Goal: Task Accomplishment & Management: Complete application form

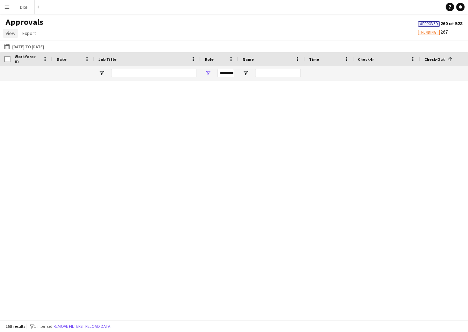
scroll to position [1303, 0]
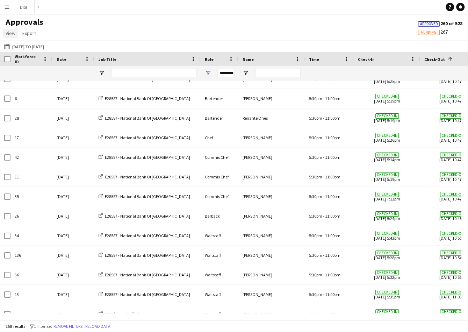
click at [9, 33] on span "View" at bounding box center [11, 33] width 10 height 6
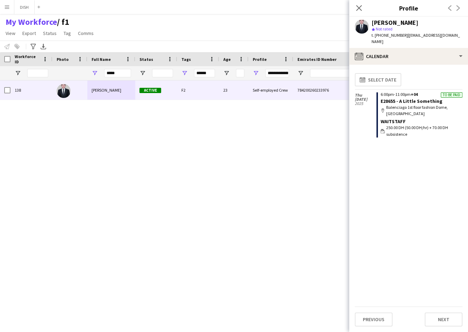
click at [5, 5] on app-icon "Menu" at bounding box center [7, 7] width 6 height 6
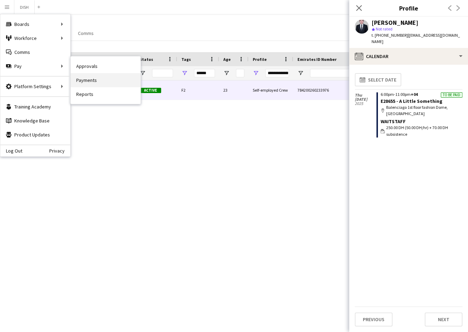
click at [92, 77] on link "Payments" at bounding box center [106, 80] width 70 height 14
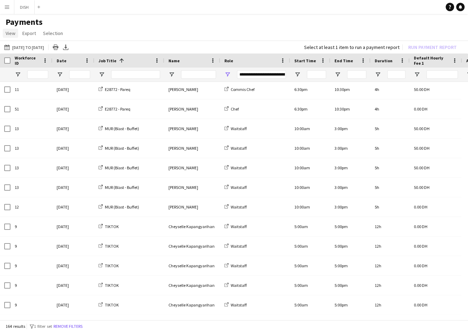
click at [11, 33] on span "View" at bounding box center [11, 33] width 10 height 6
click at [36, 51] on link "Customise view" at bounding box center [27, 48] width 49 height 15
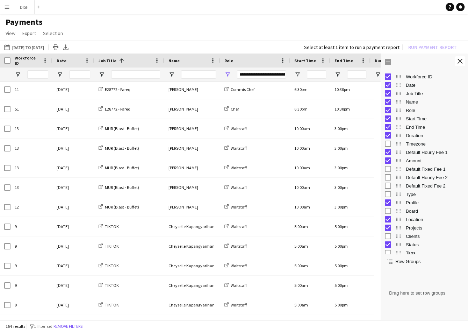
click at [257, 31] on app-page-menu "View Customise view Customise filters Reset Filters Reset View Reset All Export…" at bounding box center [234, 33] width 468 height 13
click at [9, 9] on app-icon "Menu" at bounding box center [7, 7] width 6 height 6
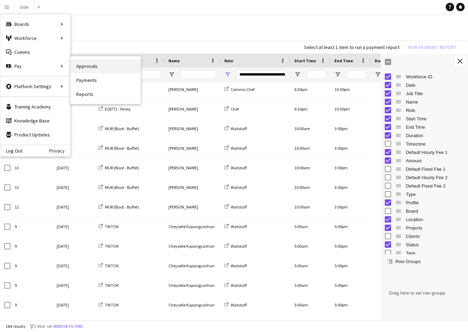
click at [81, 63] on link "Approvals" at bounding box center [106, 66] width 70 height 14
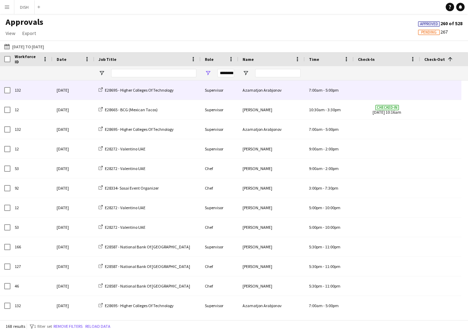
click at [152, 94] on div "E28695 - Higher Colleges Of Technology" at bounding box center [147, 89] width 106 height 19
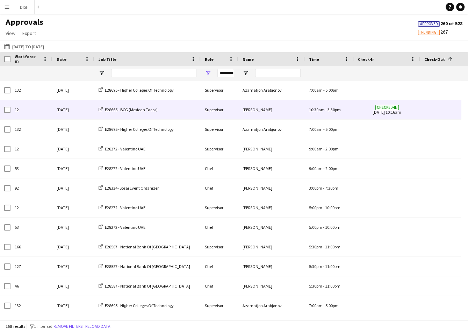
click at [179, 111] on div "E28665 - BCG (Mexican Tacos)" at bounding box center [147, 109] width 106 height 19
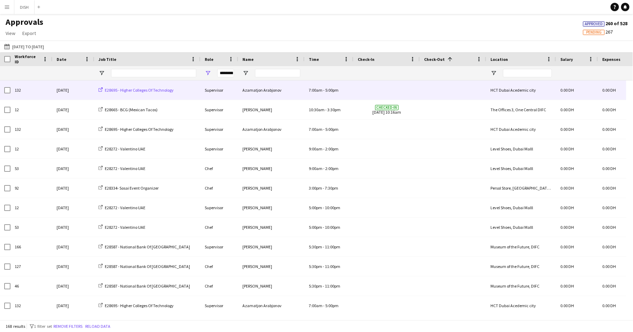
click at [128, 89] on span "E28695 - Higher Colleges Of Technology" at bounding box center [139, 89] width 69 height 5
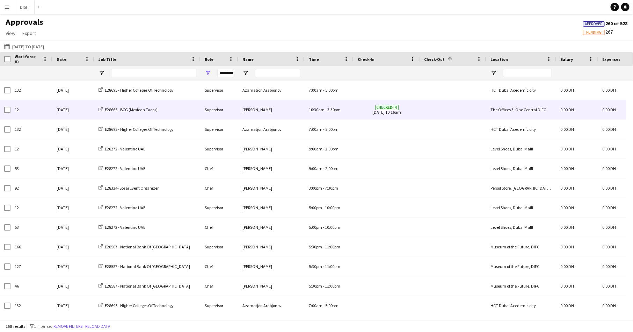
click at [262, 111] on div "[PERSON_NAME]" at bounding box center [271, 109] width 66 height 19
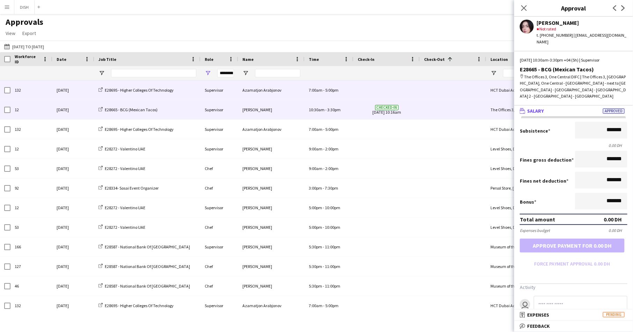
click at [270, 88] on div "Azamatjon Arabjonov" at bounding box center [271, 89] width 66 height 19
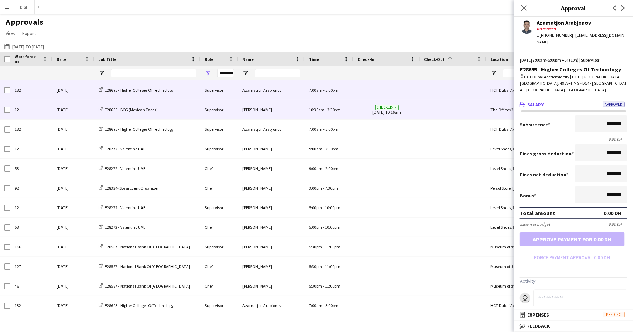
click at [320, 106] on div "10:30am - 3:30pm" at bounding box center [329, 109] width 49 height 19
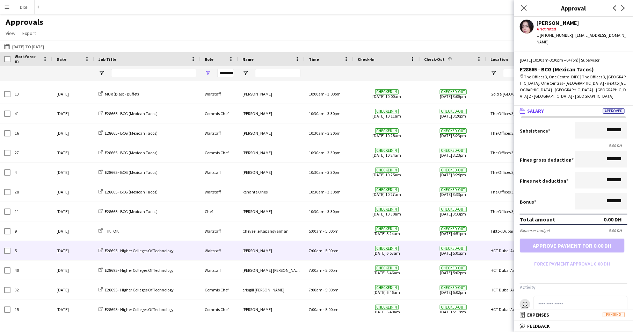
scroll to position [672, 0]
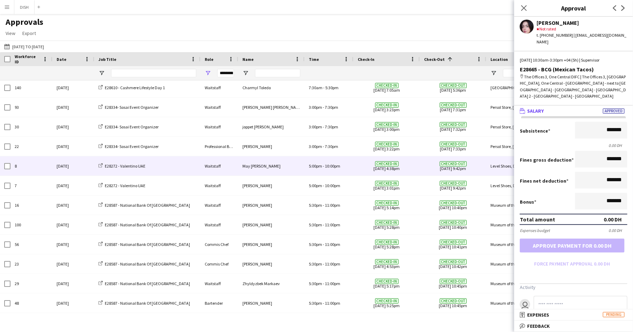
click at [324, 170] on div "5:00pm - 10:00pm" at bounding box center [329, 165] width 49 height 19
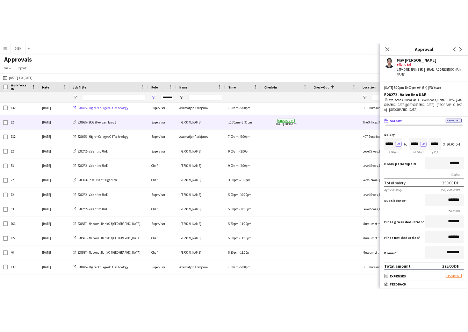
scroll to position [0, 0]
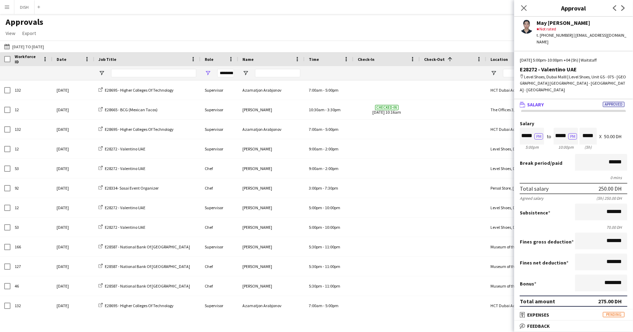
click at [109, 61] on span "Job Title" at bounding box center [108, 59] width 18 height 5
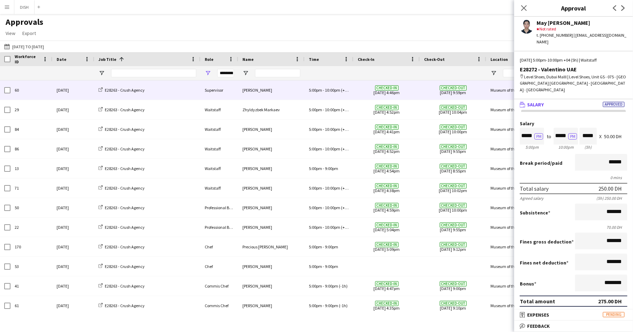
click at [165, 89] on div "E28263 - Crush Agency" at bounding box center [147, 89] width 106 height 19
click at [278, 89] on div "[PERSON_NAME]" at bounding box center [271, 89] width 66 height 19
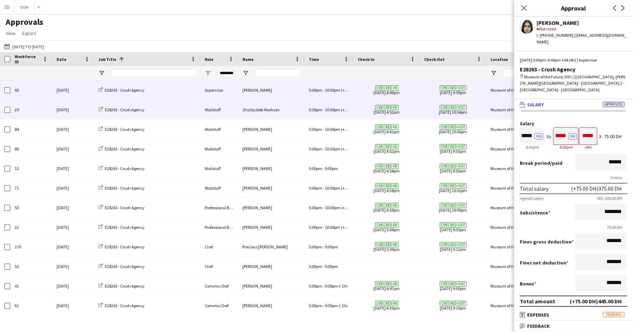
click at [284, 110] on div "Zhyldyzbek Markaev" at bounding box center [271, 109] width 66 height 19
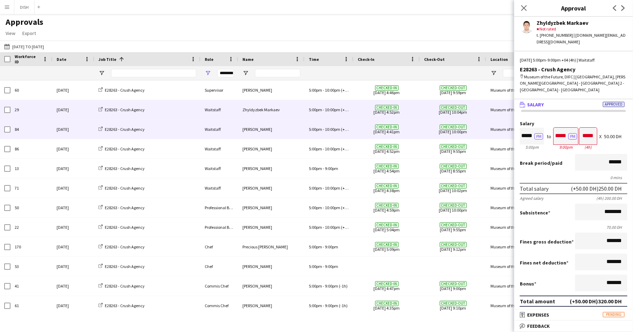
click at [287, 123] on div "[PERSON_NAME]" at bounding box center [271, 129] width 66 height 19
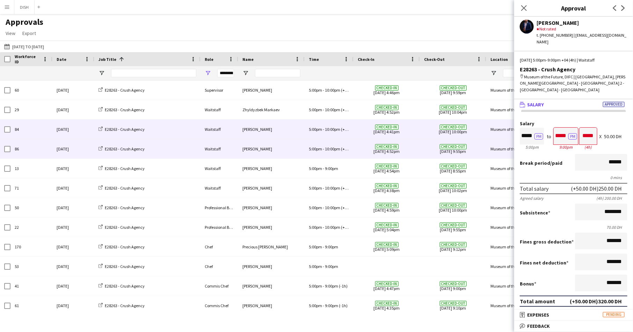
click at [278, 150] on div "[PERSON_NAME]" at bounding box center [271, 148] width 66 height 19
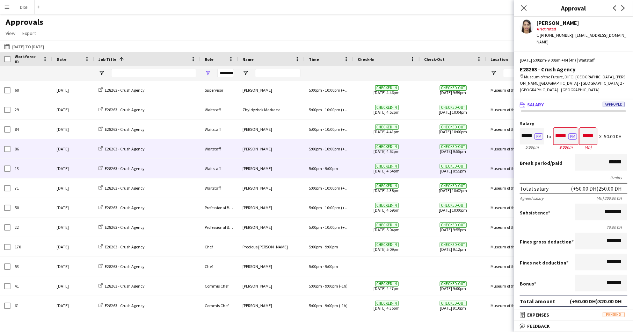
click at [287, 166] on div "[PERSON_NAME]" at bounding box center [271, 168] width 66 height 19
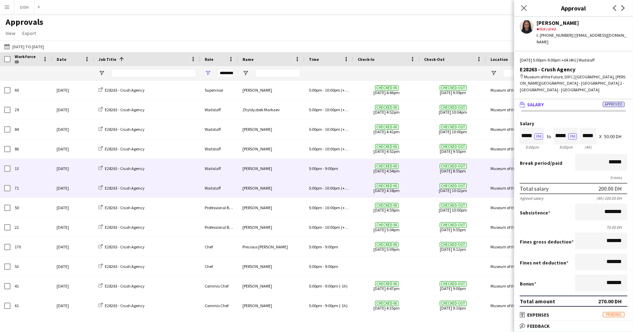
click at [291, 184] on div "[PERSON_NAME]" at bounding box center [271, 187] width 66 height 19
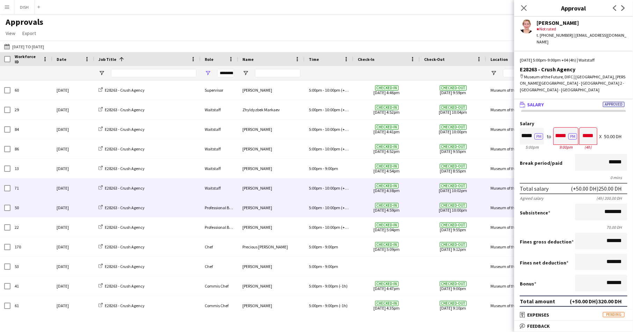
click at [282, 210] on div "[PERSON_NAME]" at bounding box center [271, 207] width 66 height 19
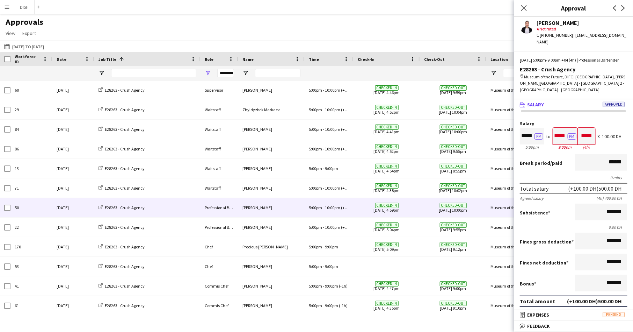
click at [359, 29] on div "Approvals View Customise view Customise filters Reset Filters Reset View Reset …" at bounding box center [316, 29] width 633 height 24
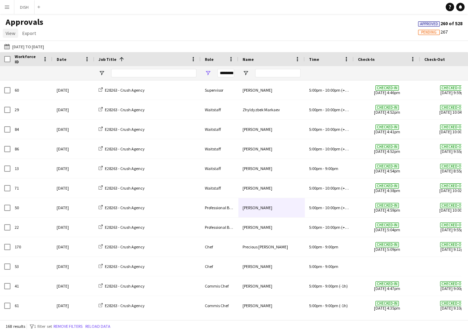
click at [13, 33] on span "View" at bounding box center [11, 33] width 10 height 6
click at [424, 24] on span "Approved" at bounding box center [429, 24] width 18 height 5
click at [16, 42] on button "15-09-2025 to 21-09-2025 15-09-2025 to 21-09-2025" at bounding box center [24, 46] width 43 height 8
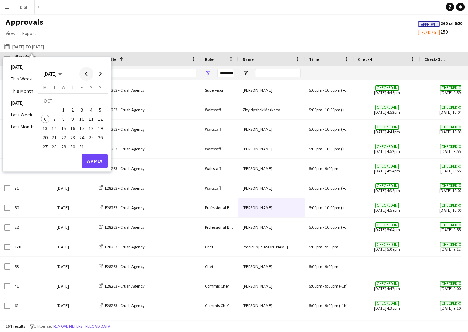
click at [89, 75] on span "Previous month" at bounding box center [86, 74] width 14 height 14
click at [47, 120] on span "8" at bounding box center [45, 119] width 8 height 8
click at [100, 116] on span "14" at bounding box center [100, 119] width 8 height 8
click at [101, 159] on button "Apply" at bounding box center [95, 161] width 26 height 14
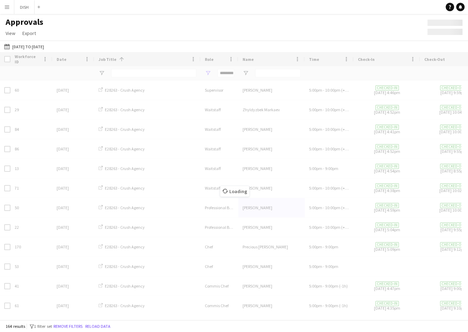
type input "***"
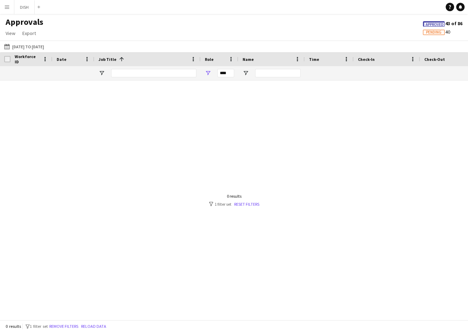
click at [245, 202] on link "Reset filters" at bounding box center [246, 203] width 25 height 5
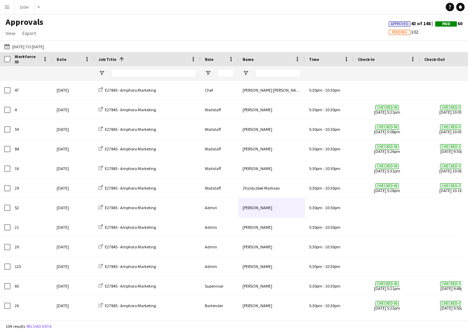
click at [443, 24] on span "Paid" at bounding box center [446, 24] width 8 height 5
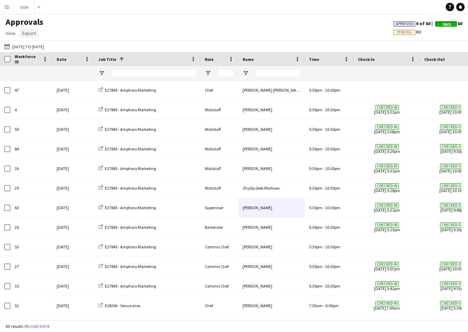
click at [30, 34] on span "Export" at bounding box center [29, 33] width 14 height 6
click at [60, 52] on link "Export as XLSX" at bounding box center [44, 48] width 49 height 15
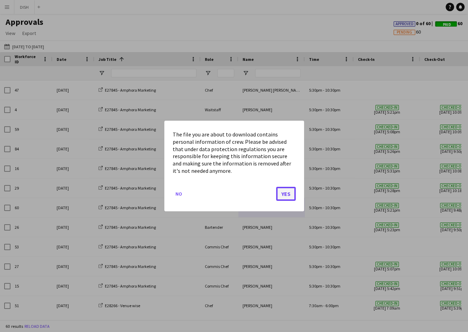
click at [288, 191] on button "Yes" at bounding box center [286, 194] width 20 height 14
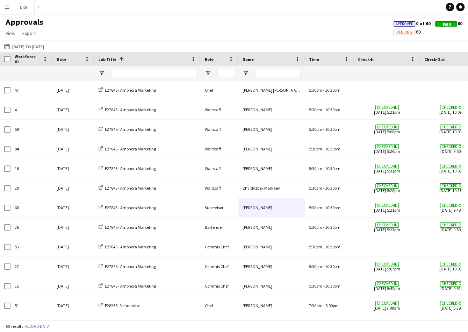
click at [8, 7] on app-icon "Menu" at bounding box center [7, 7] width 6 height 6
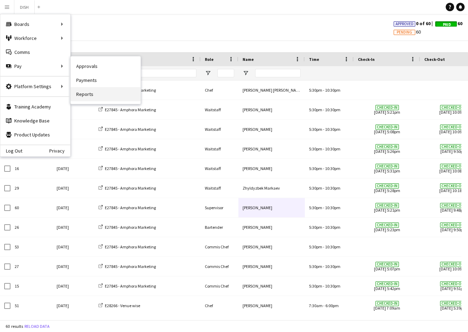
click at [105, 90] on link "Reports" at bounding box center [106, 94] width 70 height 14
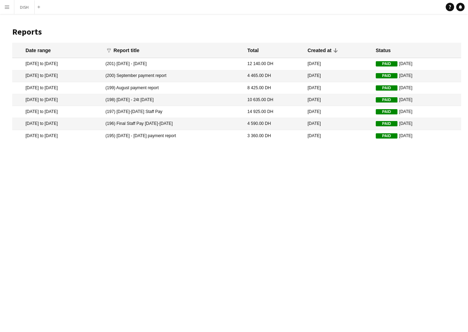
click at [368, 63] on mat-cell "24 Sep 2025" at bounding box center [338, 64] width 68 height 12
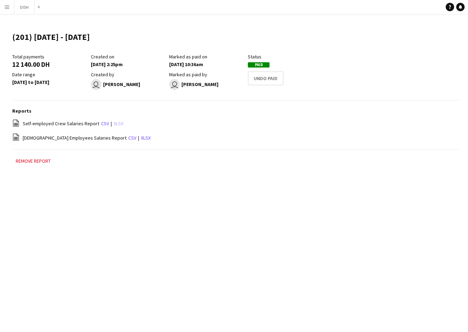
click at [116, 125] on link "xlsx" at bounding box center [119, 123] width 10 height 6
click at [9, 3] on button "Menu" at bounding box center [7, 7] width 14 height 14
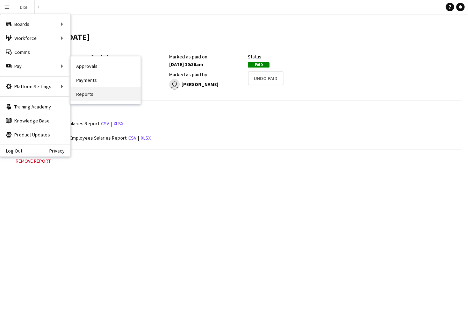
click at [97, 95] on link "Reports" at bounding box center [106, 94] width 70 height 14
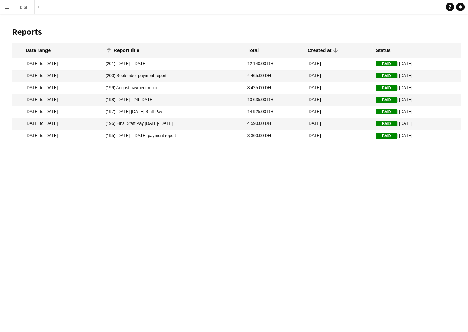
click at [269, 79] on mat-cell "4 465.00 DH" at bounding box center [274, 76] width 60 height 12
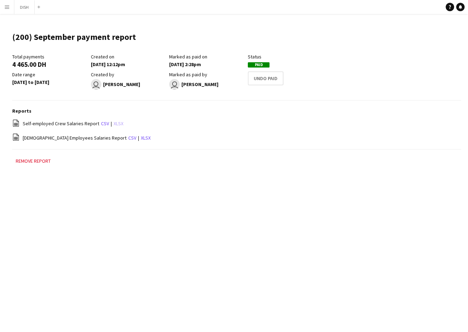
click at [114, 123] on link "xlsx" at bounding box center [119, 123] width 10 height 6
click at [9, 7] on app-icon "Menu" at bounding box center [7, 7] width 6 height 6
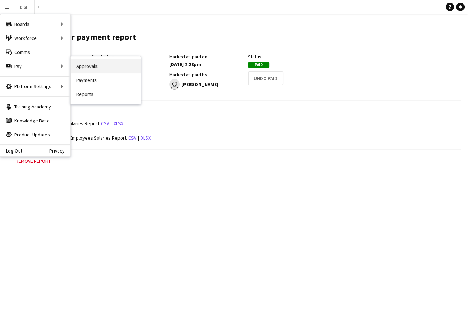
click at [79, 63] on link "Approvals" at bounding box center [106, 66] width 70 height 14
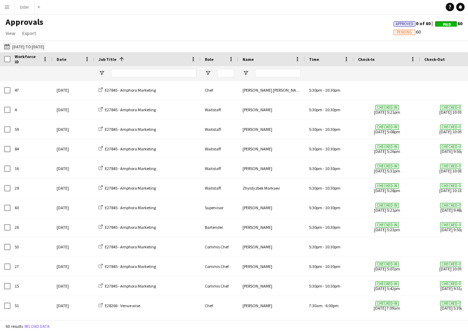
click at [17, 48] on button "08-09-2025 to 14-09-2025 08-09-2025 to 14-09-2025" at bounding box center [24, 46] width 43 height 8
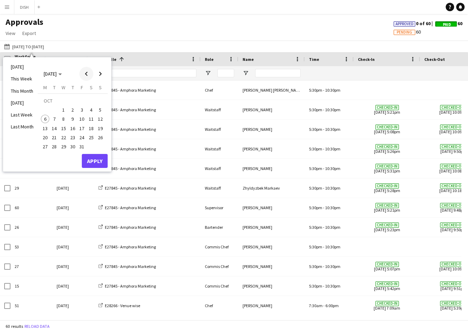
click at [88, 72] on span "Previous month" at bounding box center [86, 74] width 14 height 14
click at [48, 110] on span "1" at bounding box center [45, 110] width 8 height 8
click at [98, 111] on span "7" at bounding box center [100, 110] width 8 height 8
click at [102, 159] on button "Apply" at bounding box center [95, 161] width 26 height 14
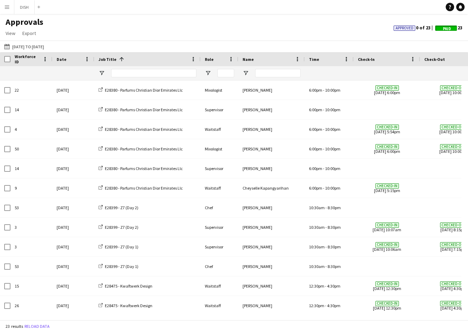
click at [202, 72] on div at bounding box center [220, 73] width 38 height 14
click at [209, 74] on span "Open Filter Menu" at bounding box center [208, 73] width 6 height 6
drag, startPoint x: 202, startPoint y: 29, endPoint x: 154, endPoint y: 31, distance: 47.6
click at [201, 29] on div "Approvals View Customise view Customise filters Reset Filters Reset View Reset …" at bounding box center [234, 29] width 468 height 24
click at [443, 29] on span "Paid" at bounding box center [447, 29] width 8 height 5
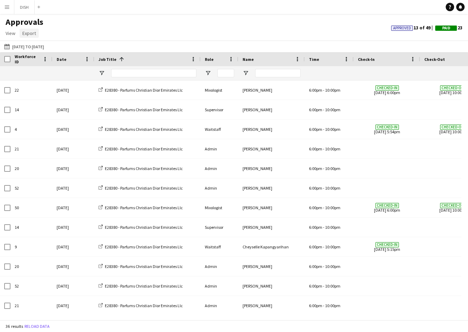
click at [30, 33] on span "Export" at bounding box center [29, 33] width 14 height 6
click at [38, 46] on span "Export as XLSX" at bounding box center [41, 48] width 30 height 6
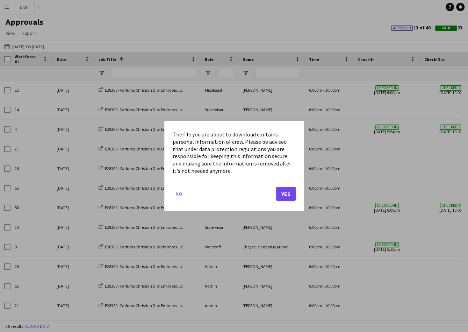
click at [286, 186] on mat-dialog-actions "No Yes" at bounding box center [234, 196] width 123 height 30
click at [286, 193] on button "Yes" at bounding box center [286, 194] width 20 height 14
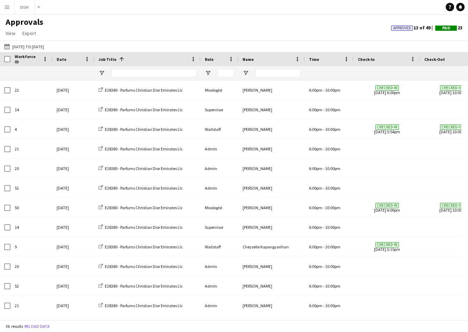
click at [6, 9] on app-icon "Menu" at bounding box center [7, 7] width 6 height 6
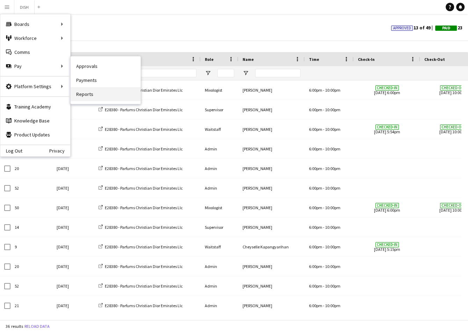
click at [86, 92] on link "Reports" at bounding box center [106, 94] width 70 height 14
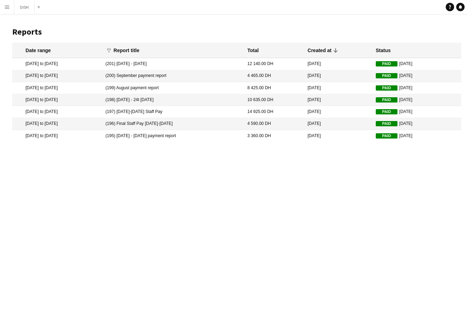
click at [176, 62] on mat-cell "(201) 08th September - 14th September 2025" at bounding box center [173, 64] width 142 height 12
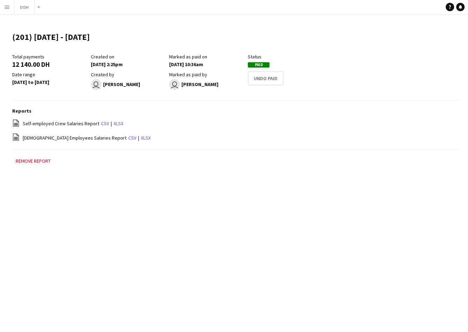
click at [9, 7] on app-icon "Menu" at bounding box center [7, 7] width 6 height 6
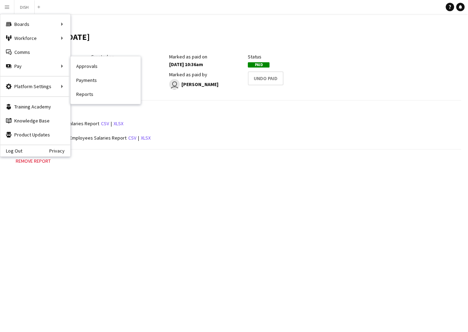
click at [92, 72] on link "Approvals" at bounding box center [106, 66] width 70 height 14
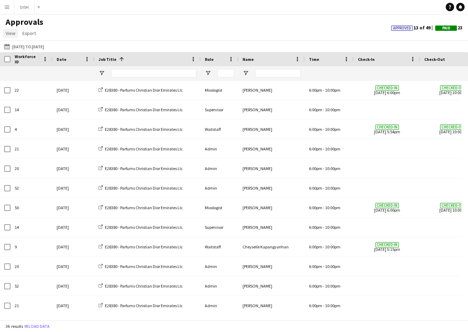
click at [14, 36] on span "View" at bounding box center [11, 33] width 10 height 6
click at [76, 33] on div "Approvals View Customise view Customise filters Reset Filters Reset View Reset …" at bounding box center [234, 29] width 468 height 24
click at [23, 45] on button "01-09-2025 to 07-09-2025 01-09-2025 to 07-09-2025" at bounding box center [24, 46] width 43 height 8
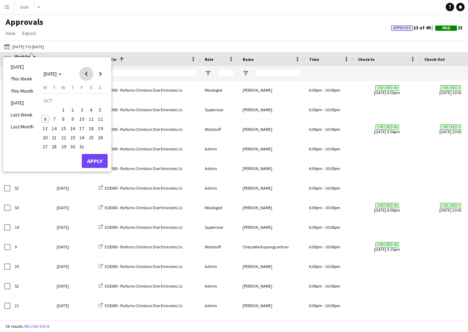
drag, startPoint x: 83, startPoint y: 76, endPoint x: 78, endPoint y: 80, distance: 7.0
click at [83, 76] on span "Previous month" at bounding box center [86, 74] width 14 height 14
click at [48, 116] on span "8" at bounding box center [45, 119] width 8 height 8
click at [44, 127] on span "15" at bounding box center [45, 128] width 8 height 8
click at [45, 116] on span "8" at bounding box center [45, 119] width 8 height 8
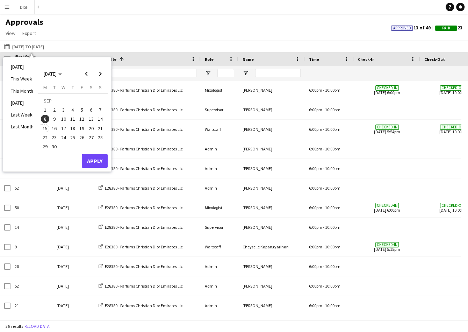
click at [44, 124] on span "15" at bounding box center [45, 128] width 8 height 8
click at [45, 124] on span "15" at bounding box center [45, 128] width 8 height 8
click at [97, 126] on span "21" at bounding box center [100, 128] width 8 height 8
drag, startPoint x: 99, startPoint y: 164, endPoint x: 105, endPoint y: 159, distance: 7.8
click at [99, 164] on button "Apply" at bounding box center [95, 161] width 26 height 14
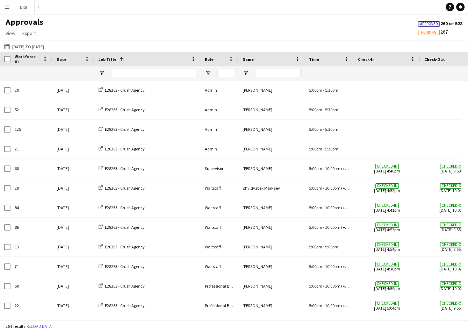
click at [433, 24] on span "Approved" at bounding box center [429, 24] width 18 height 5
click at [29, 33] on span "Export" at bounding box center [29, 33] width 14 height 6
click at [46, 50] on span "Export as XLSX" at bounding box center [41, 48] width 30 height 6
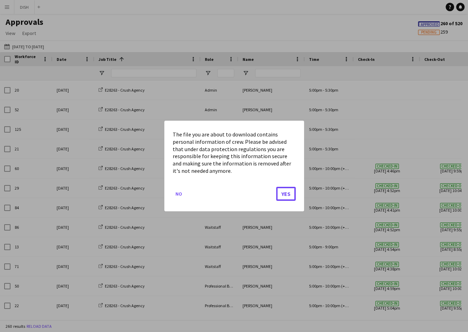
click at [288, 192] on button "Yes" at bounding box center [286, 194] width 20 height 14
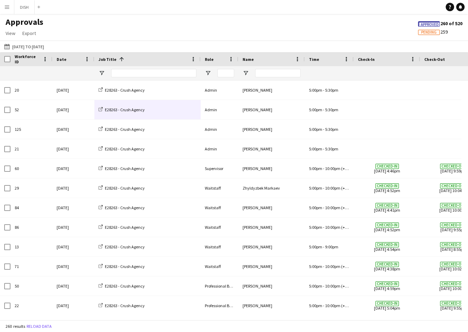
click at [8, 8] on app-icon "Menu" at bounding box center [7, 7] width 6 height 6
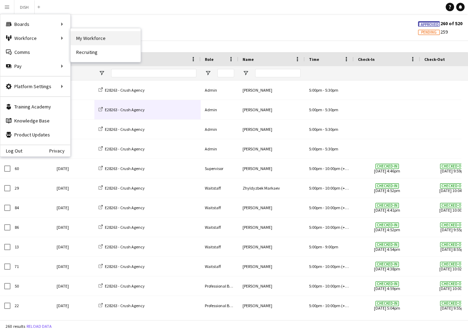
click at [83, 35] on link "My Workforce" at bounding box center [106, 38] width 70 height 14
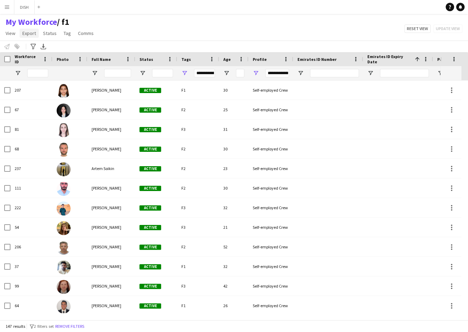
click at [28, 35] on span "Export" at bounding box center [29, 33] width 14 height 6
click at [137, 31] on div "My Workforce / f1 View Views Default view f1 J.view john's view Test New view U…" at bounding box center [234, 29] width 468 height 24
click at [2, 8] on button "Menu" at bounding box center [7, 7] width 14 height 14
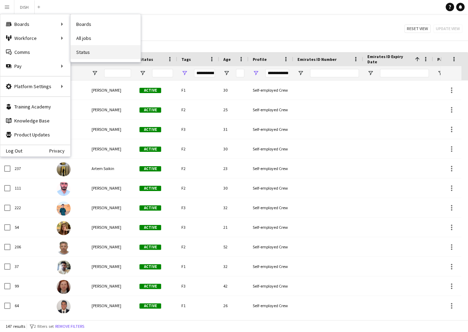
click at [92, 49] on link "Status" at bounding box center [106, 52] width 70 height 14
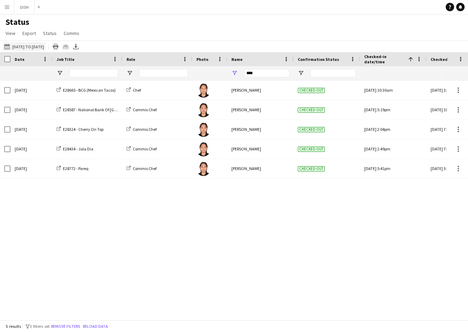
click at [24, 48] on button "06-10-2025 to 12-10-2025 15-09-2025 to 21-09-2025" at bounding box center [24, 46] width 43 height 8
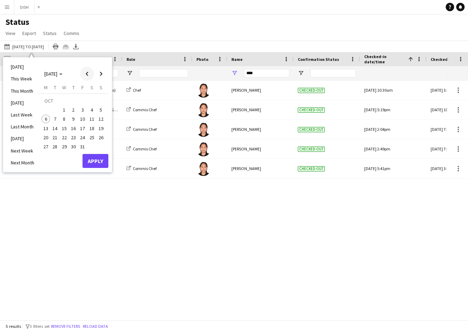
click at [88, 76] on span "Previous month" at bounding box center [87, 74] width 14 height 14
click at [49, 110] on span "1" at bounding box center [46, 110] width 8 height 8
click at [57, 146] on span "30" at bounding box center [55, 146] width 8 height 8
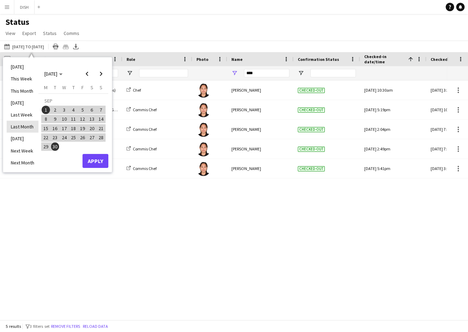
click at [19, 129] on li "Last Month" at bounding box center [23, 127] width 32 height 12
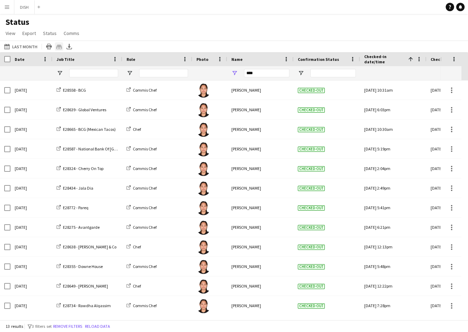
click at [60, 46] on div "Crew files as ZIP" at bounding box center [59, 46] width 8 height 8
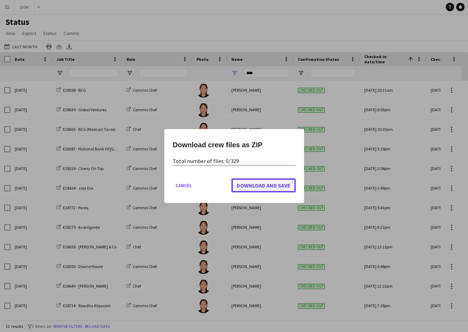
click at [284, 183] on span "Download and Save" at bounding box center [264, 185] width 54 height 7
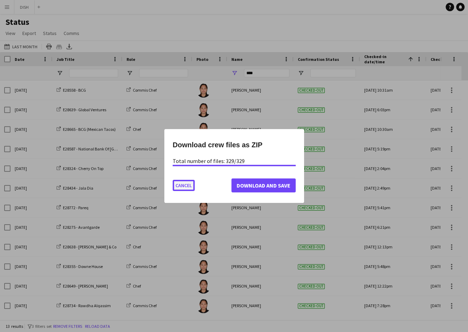
click at [181, 184] on button "Cancel" at bounding box center [184, 185] width 22 height 11
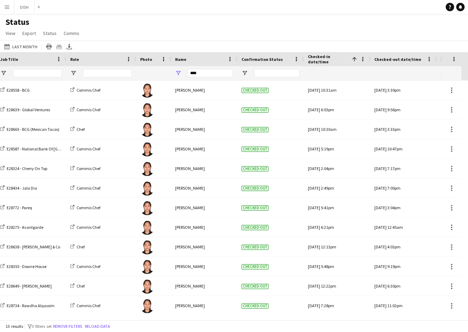
scroll to position [0, 276]
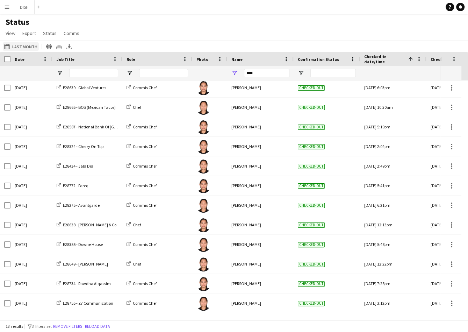
click at [23, 46] on button "06-10-2025 to 12-10-2025 Last Month" at bounding box center [21, 46] width 36 height 8
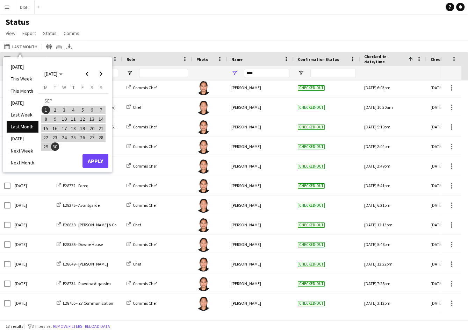
click at [133, 33] on div "Status View Views Default view New view Update view Delete view Edit name Custo…" at bounding box center [234, 29] width 468 height 24
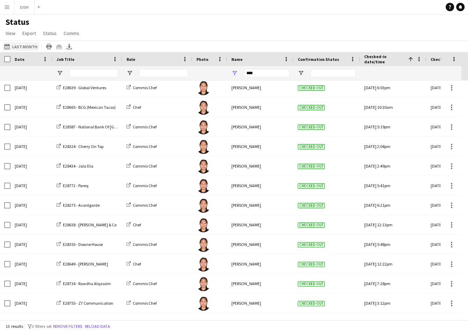
click at [8, 46] on app-icon "06-10-2025 to 12-10-2025" at bounding box center [8, 47] width 8 height 6
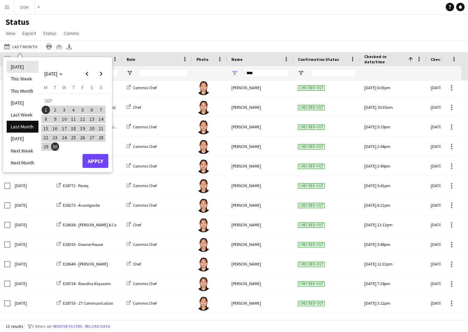
click at [22, 68] on li "[DATE]" at bounding box center [23, 67] width 32 height 12
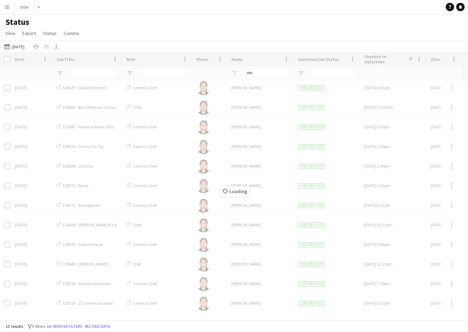
scroll to position [0, 0]
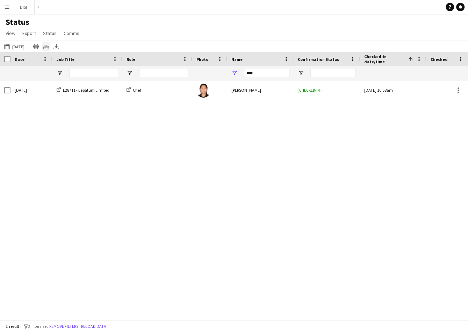
click at [44, 49] on div "Crew files as ZIP" at bounding box center [46, 46] width 8 height 8
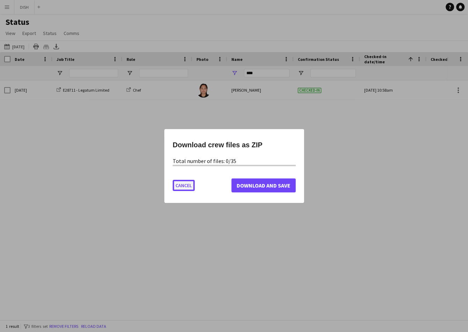
click at [179, 187] on button "Cancel" at bounding box center [184, 185] width 22 height 11
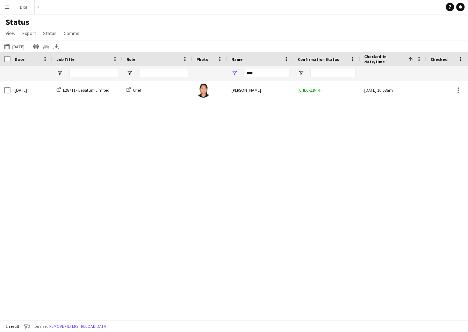
click at [136, 313] on div at bounding box center [223, 316] width 447 height 7
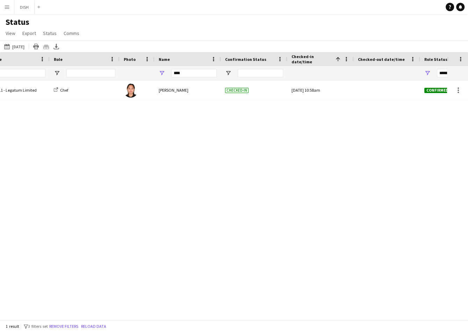
scroll to position [0, 209]
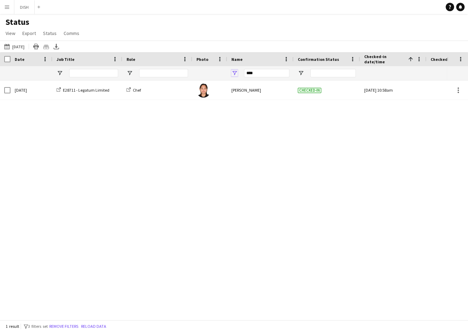
click at [235, 71] on span "Open Filter Menu" at bounding box center [234, 73] width 6 height 6
click at [290, 167] on button "Reset" at bounding box center [285, 170] width 21 height 11
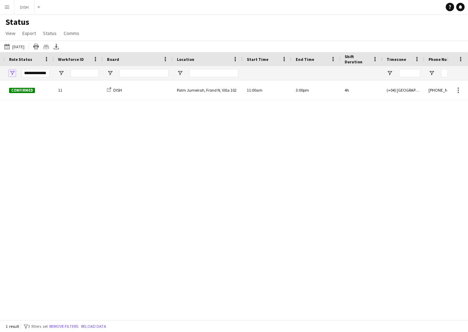
click at [11, 70] on span "Open Filter Menu" at bounding box center [12, 73] width 6 height 6
click at [179, 173] on div "Confirmed Mon, 6 Oct 2025 10:58am 11 DISH Palm Jumeirah, Frond N, Villa 102 11:…" at bounding box center [223, 196] width 447 height 232
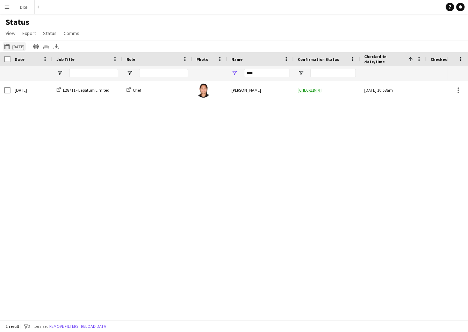
click at [17, 47] on button "06-10-2025 to 12-10-2025 Today" at bounding box center [14, 46] width 23 height 8
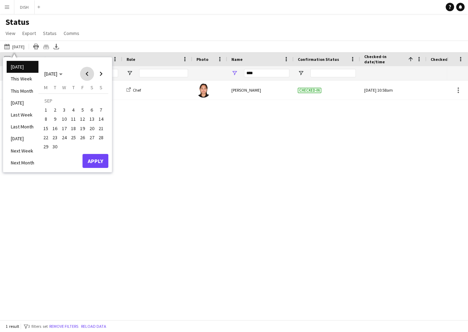
click at [85, 71] on span "Previous month" at bounding box center [87, 74] width 14 height 14
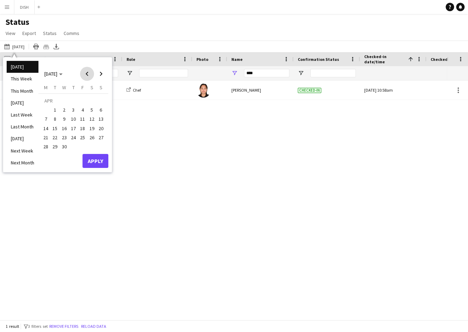
click at [85, 71] on span "Previous month" at bounding box center [87, 74] width 14 height 14
click at [84, 71] on span "Previous month" at bounding box center [87, 74] width 14 height 14
click at [103, 74] on span "Next month" at bounding box center [101, 74] width 14 height 14
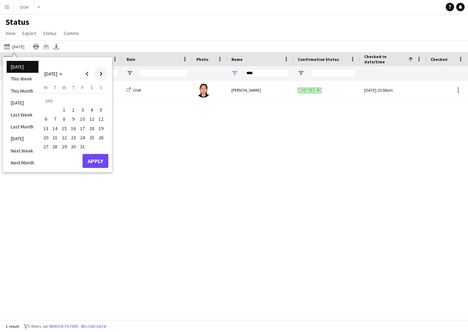
click at [96, 74] on span "Next month" at bounding box center [101, 74] width 14 height 14
click at [113, 74] on input "Job Title Filter Input" at bounding box center [93, 73] width 49 height 8
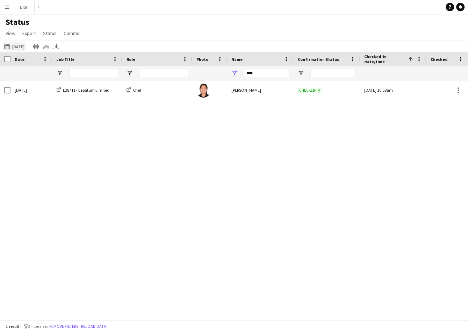
click at [15, 45] on button "06-10-2025 to 12-10-2025 Today" at bounding box center [14, 46] width 23 height 8
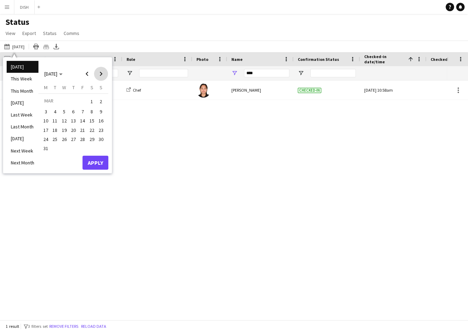
click at [100, 78] on span "Next month" at bounding box center [101, 74] width 14 height 14
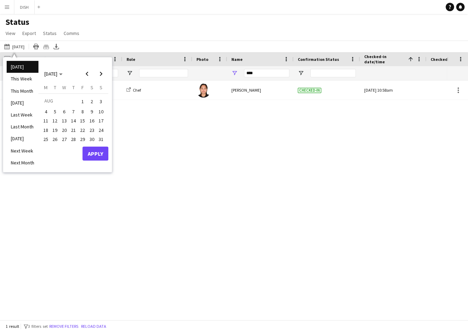
click at [80, 102] on span "1" at bounding box center [82, 101] width 8 height 10
click at [105, 73] on span "Next month" at bounding box center [101, 74] width 14 height 14
click at [87, 73] on span "Previous month" at bounding box center [87, 74] width 14 height 14
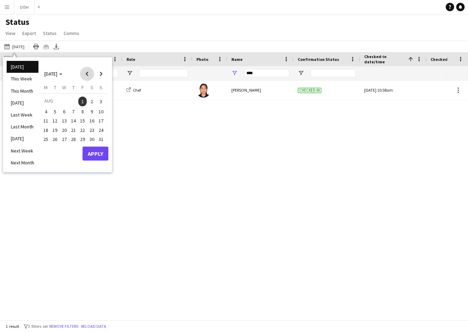
click at [87, 73] on span "Previous month" at bounding box center [87, 74] width 14 height 14
click at [52, 109] on span "1" at bounding box center [55, 110] width 8 height 8
click at [103, 74] on span "Next month" at bounding box center [101, 74] width 14 height 14
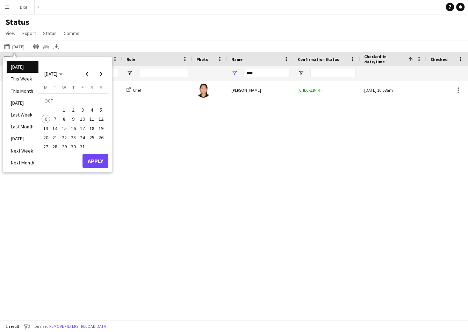
click at [42, 115] on button "6" at bounding box center [45, 118] width 9 height 9
click at [87, 158] on button "Apply" at bounding box center [95, 161] width 26 height 14
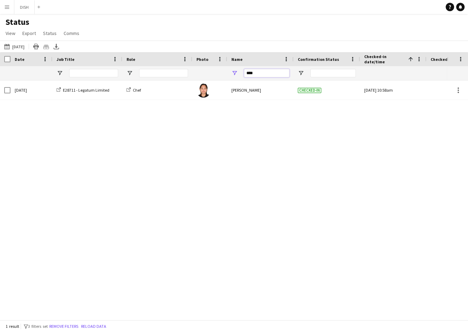
click at [259, 74] on input "****" at bounding box center [266, 73] width 45 height 8
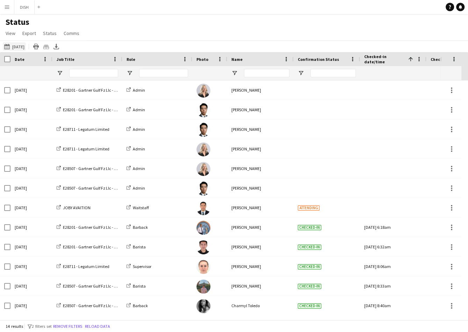
click at [7, 46] on app-icon "06-10-2025 to 12-10-2025" at bounding box center [8, 47] width 8 height 6
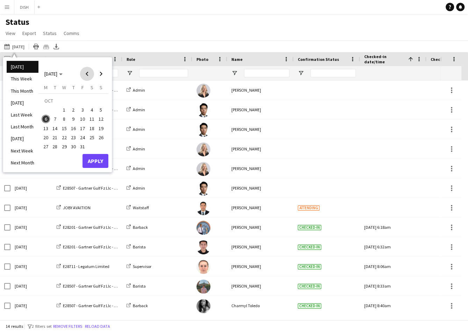
click at [85, 74] on span "Previous month" at bounding box center [87, 74] width 14 height 14
click at [84, 74] on span "Previous month" at bounding box center [87, 74] width 14 height 14
click at [56, 110] on span "1" at bounding box center [55, 110] width 8 height 8
click at [101, 76] on span "Next month" at bounding box center [101, 74] width 14 height 14
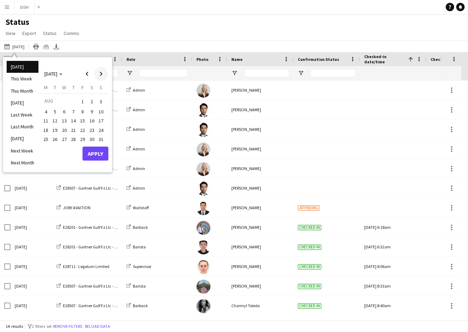
click at [101, 76] on span "Next month" at bounding box center [101, 74] width 14 height 14
click at [99, 110] on span "5" at bounding box center [101, 110] width 8 height 8
click at [98, 158] on button "Apply" at bounding box center [95, 161] width 26 height 14
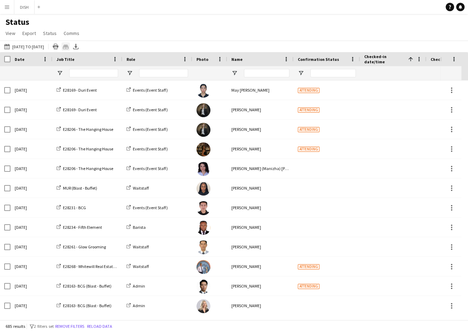
click at [69, 47] on icon "Crew files as ZIP" at bounding box center [66, 47] width 6 height 6
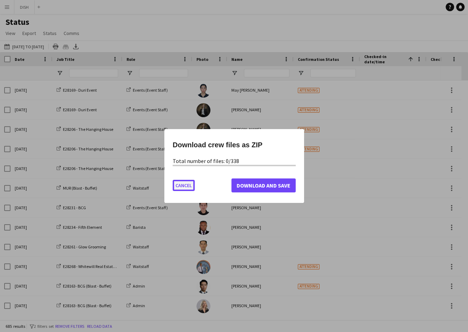
click at [183, 185] on button "Cancel" at bounding box center [184, 185] width 22 height 11
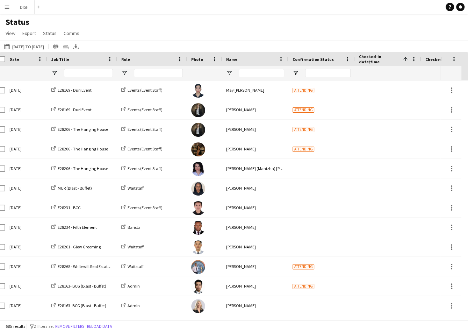
scroll to position [0, 10]
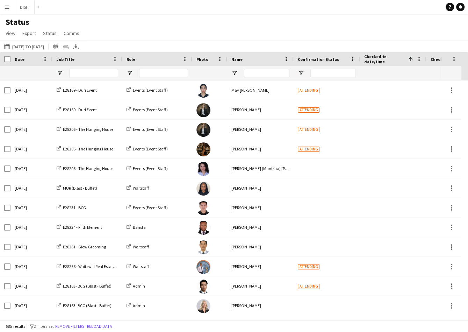
click at [5, 7] on app-icon "Menu" at bounding box center [7, 7] width 6 height 6
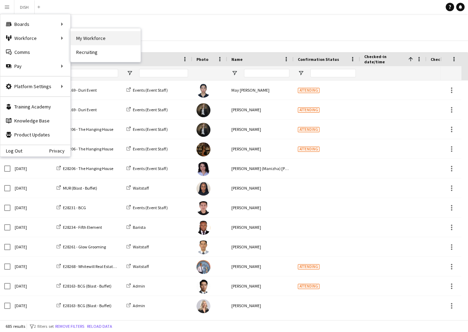
click at [88, 37] on link "My Workforce" at bounding box center [106, 38] width 70 height 14
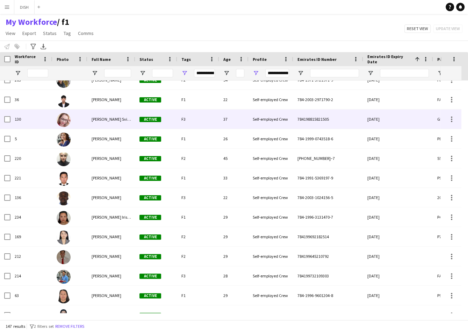
scroll to position [2347, 0]
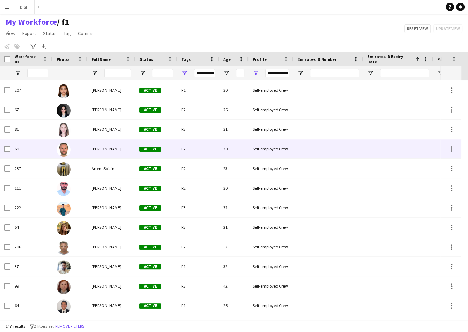
click at [110, 152] on div "[PERSON_NAME]" at bounding box center [111, 148] width 48 height 19
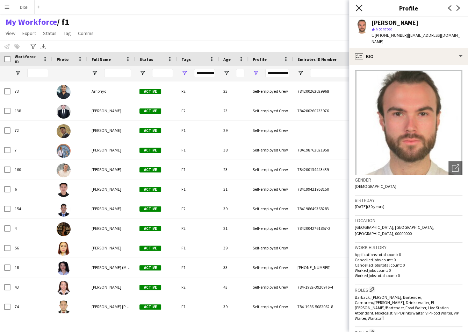
click at [358, 8] on icon at bounding box center [358, 8] width 7 height 7
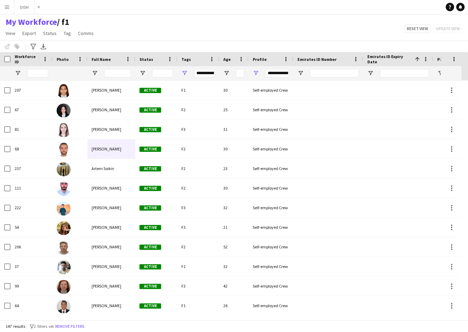
click at [5, 9] on app-icon "Menu" at bounding box center [7, 7] width 6 height 6
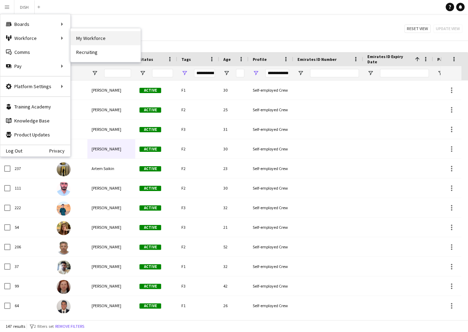
click at [120, 39] on link "My Workforce" at bounding box center [106, 38] width 70 height 14
type input "**********"
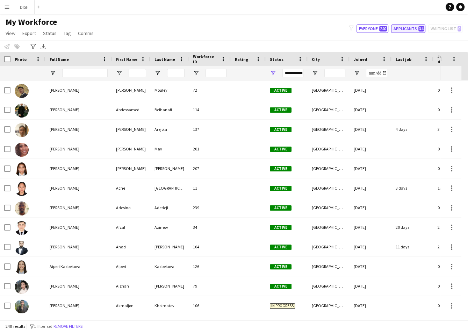
click at [408, 29] on button "Applicants 34" at bounding box center [408, 28] width 34 height 8
type input "**********"
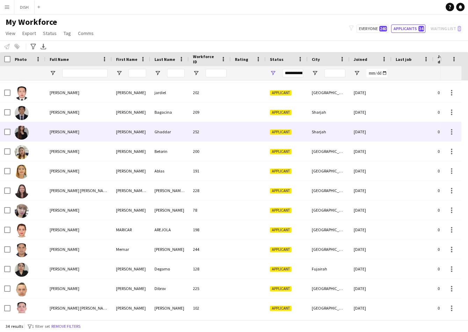
click at [102, 131] on div "[PERSON_NAME]" at bounding box center [78, 131] width 66 height 19
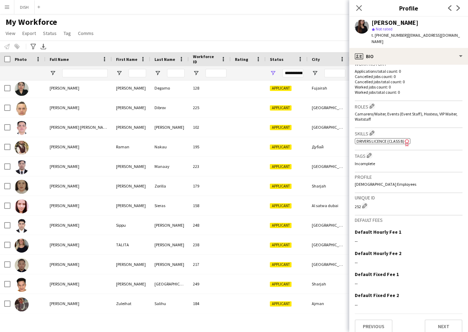
click at [4, 3] on button "Menu" at bounding box center [7, 7] width 14 height 14
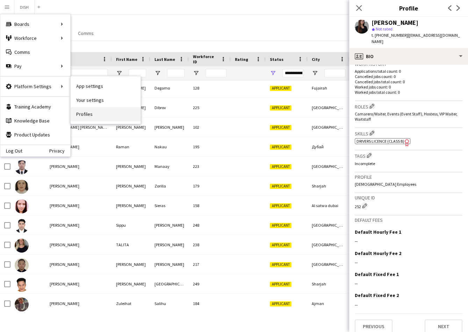
click at [99, 107] on link "Profiles" at bounding box center [106, 114] width 70 height 14
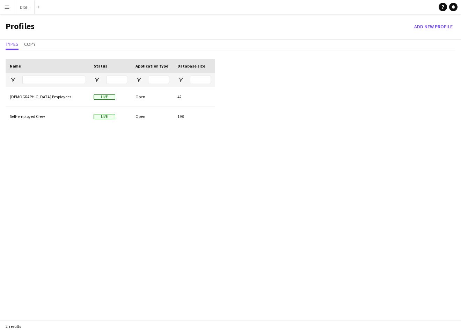
click at [5, 2] on button "Menu" at bounding box center [7, 7] width 14 height 14
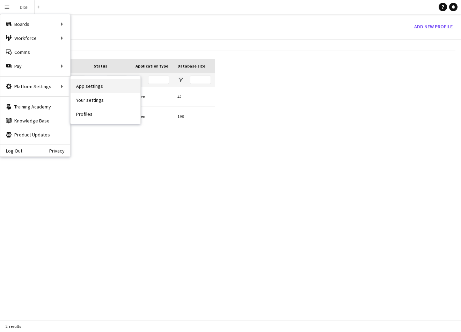
click at [82, 89] on link "App settings" at bounding box center [106, 86] width 70 height 14
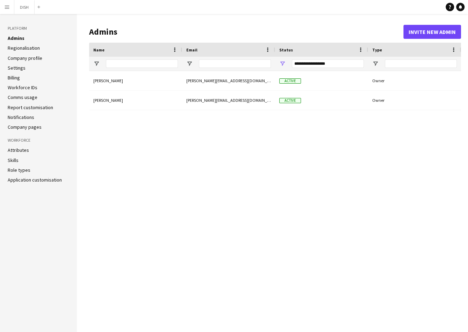
click at [5, 9] on app-icon "Menu" at bounding box center [7, 7] width 6 height 6
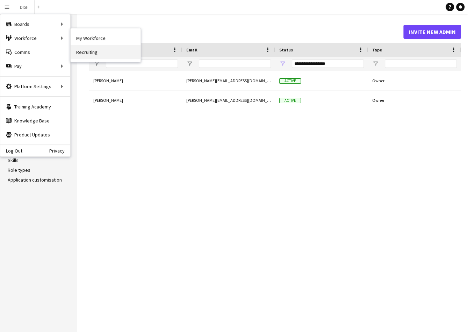
click at [89, 52] on link "Recruiting" at bounding box center [106, 52] width 70 height 14
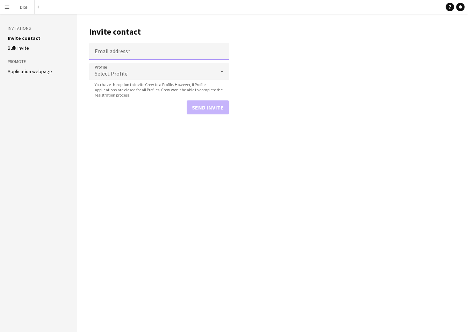
click at [114, 51] on input "Email address" at bounding box center [159, 51] width 140 height 17
paste input "**********"
type input "**********"
click at [115, 70] on span "Select Profile" at bounding box center [111, 73] width 33 height 7
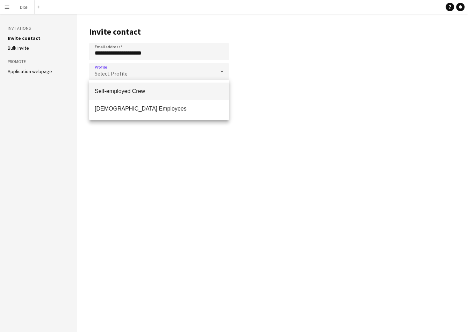
click at [123, 93] on span "Self-employed Crew" at bounding box center [159, 91] width 129 height 7
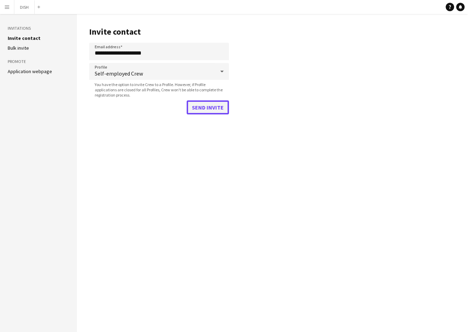
click at [199, 109] on button "Send invite" at bounding box center [208, 107] width 42 height 14
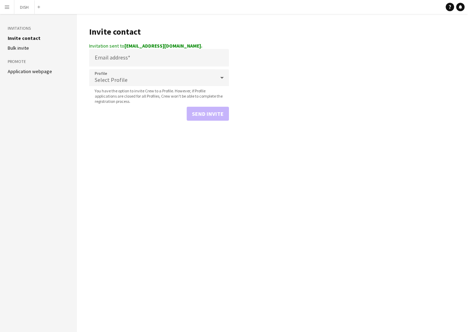
click at [10, 6] on button "Menu" at bounding box center [7, 7] width 14 height 14
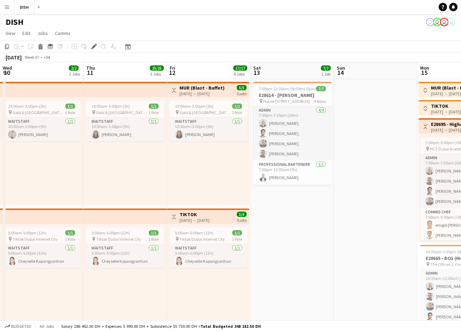
scroll to position [0, 240]
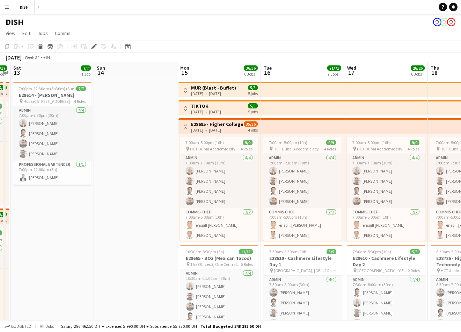
click at [10, 4] on button "Menu" at bounding box center [7, 7] width 14 height 14
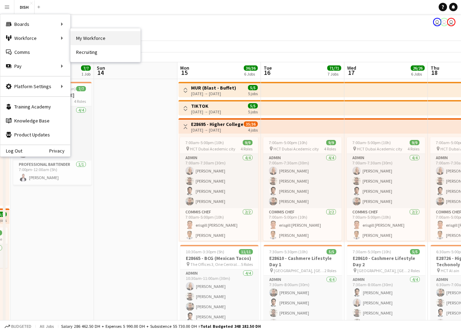
click at [82, 37] on link "My Workforce" at bounding box center [106, 38] width 70 height 14
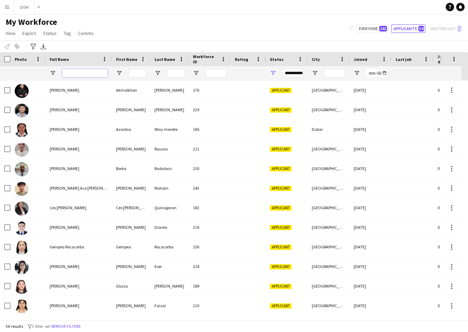
click at [86, 74] on input "Full Name Filter Input" at bounding box center [84, 73] width 45 height 8
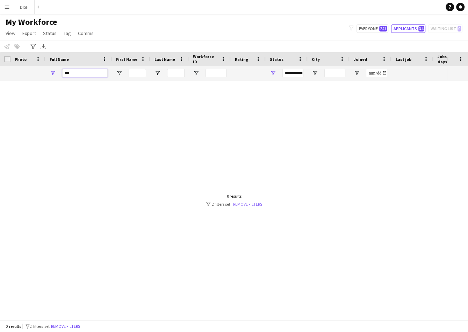
type input "***"
drag, startPoint x: 248, startPoint y: 202, endPoint x: 246, endPoint y: 197, distance: 5.5
click at [248, 202] on link "Remove filters" at bounding box center [247, 203] width 29 height 5
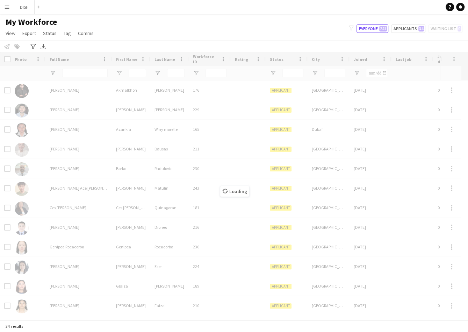
click at [77, 73] on div "Loading" at bounding box center [234, 185] width 468 height 267
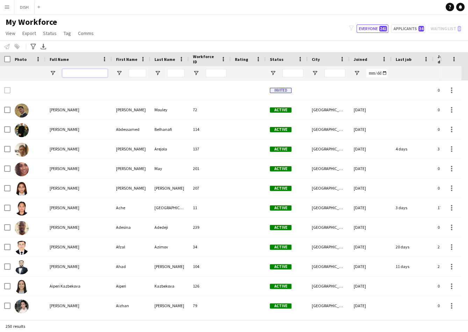
click at [75, 72] on input "Full Name Filter Input" at bounding box center [84, 73] width 45 height 8
type input "***"
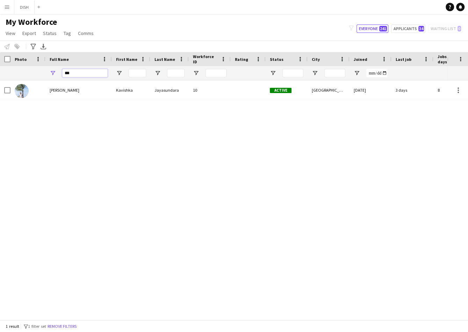
click at [86, 70] on input "***" at bounding box center [84, 73] width 45 height 8
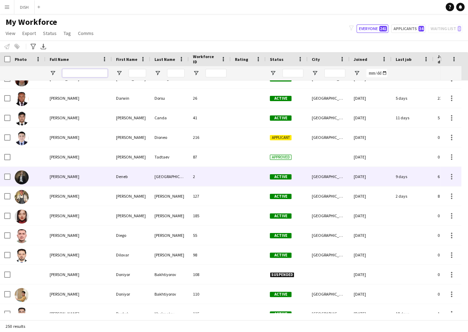
scroll to position [1590, 0]
